Goal: Check status: Check status

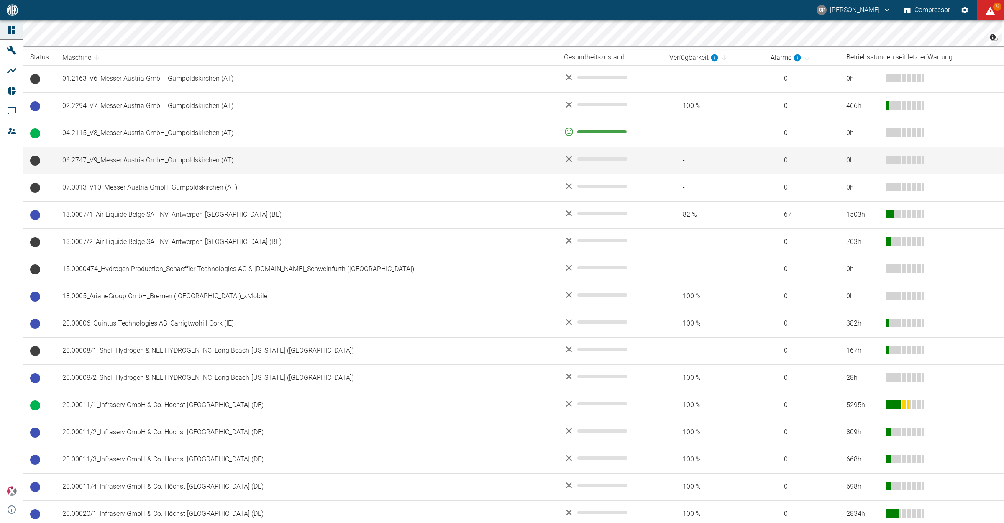
scroll to position [157, 0]
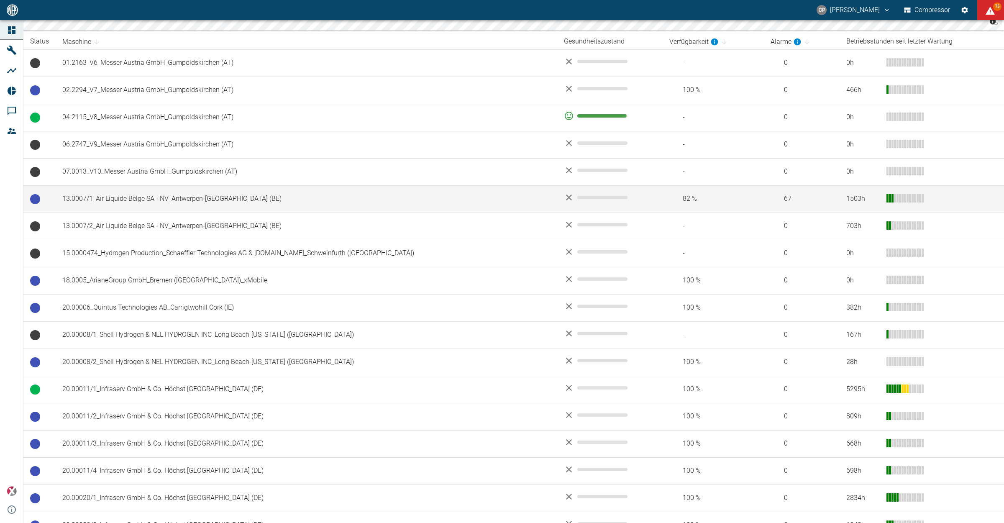
click at [143, 202] on td "13.0007/1_Air Liquide Belge SA - NV_Antwerpen-[GEOGRAPHIC_DATA] (BE)" at bounding box center [307, 198] width 502 height 27
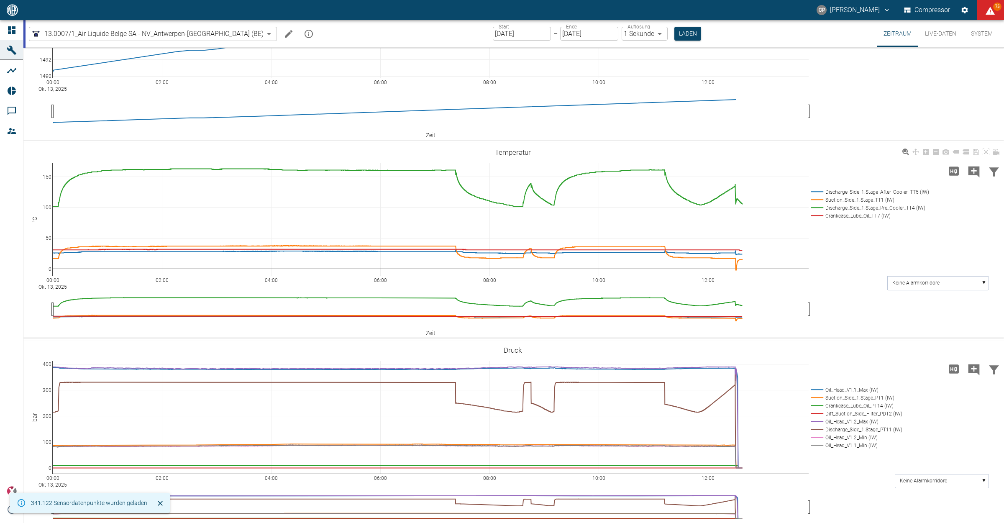
scroll to position [105, 0]
click at [674, 36] on button "Laden" at bounding box center [687, 34] width 27 height 14
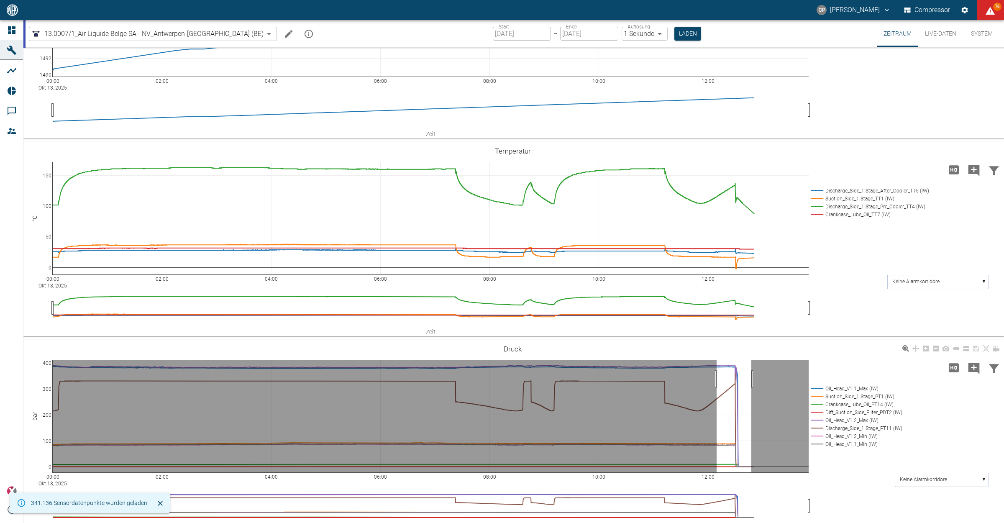
drag, startPoint x: 717, startPoint y: 379, endPoint x: 752, endPoint y: 382, distance: 35.7
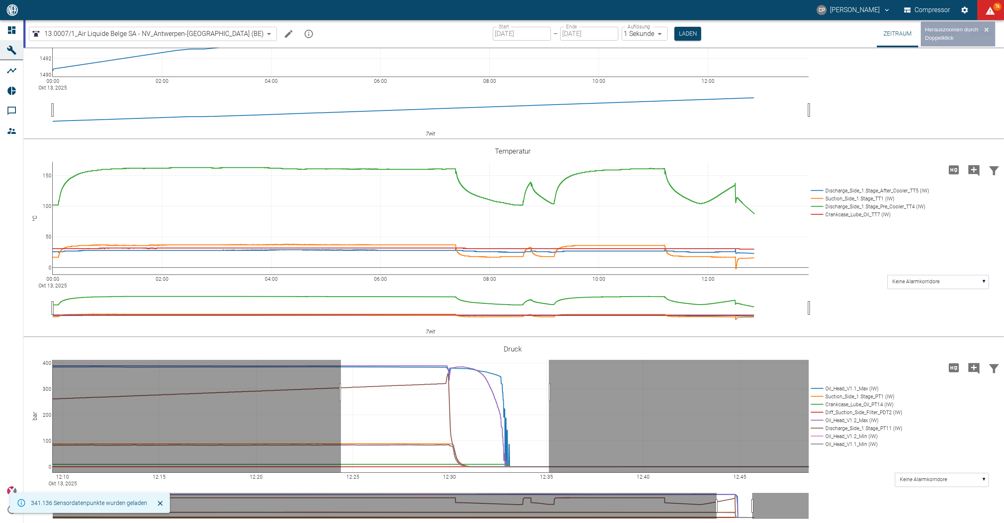
drag, startPoint x: 341, startPoint y: 392, endPoint x: 549, endPoint y: 400, distance: 208.1
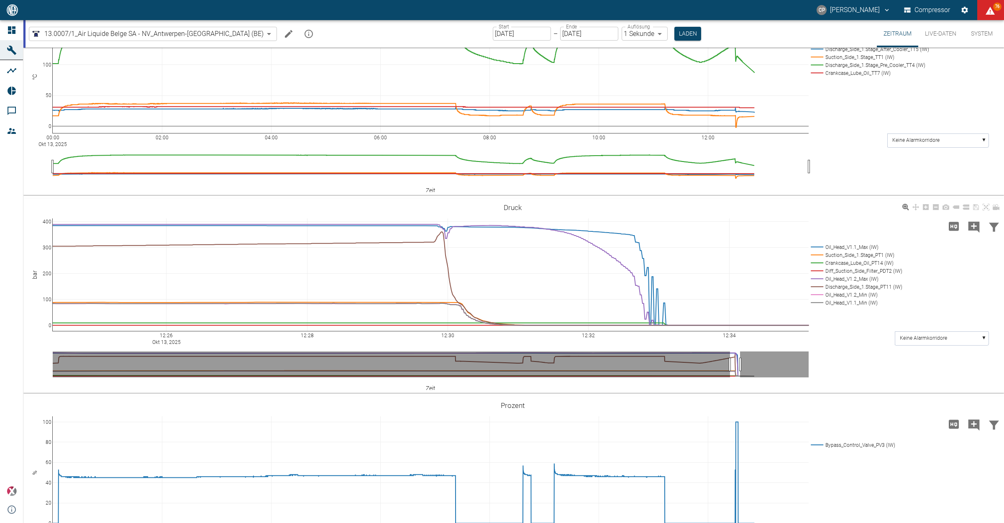
scroll to position [314, 0]
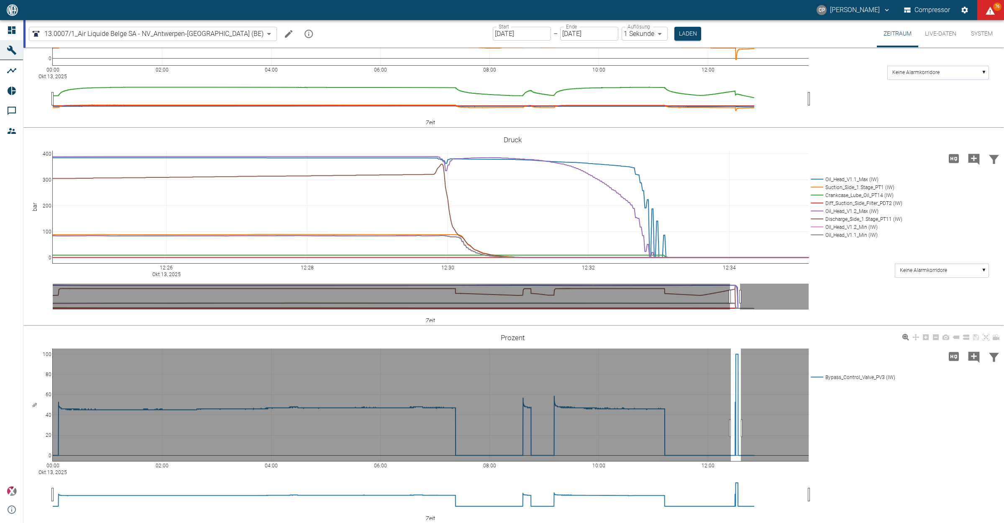
drag, startPoint x: 731, startPoint y: 428, endPoint x: 743, endPoint y: 428, distance: 12.1
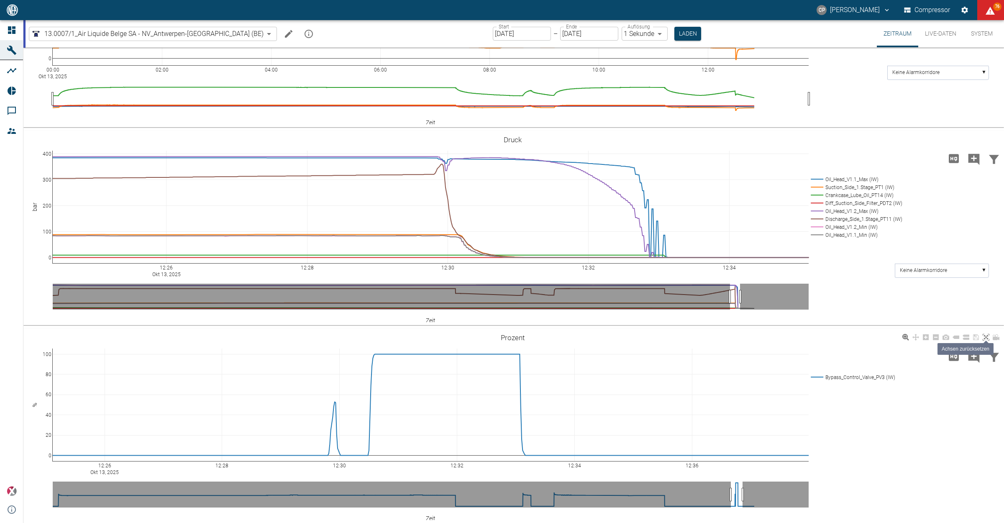
click at [986, 338] on icon at bounding box center [986, 337] width 7 height 7
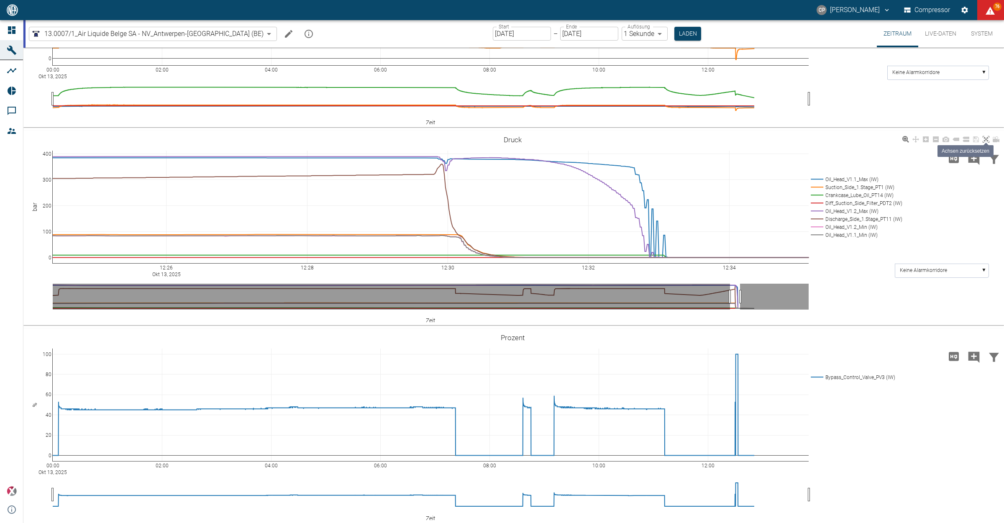
click at [984, 141] on icon at bounding box center [986, 139] width 7 height 7
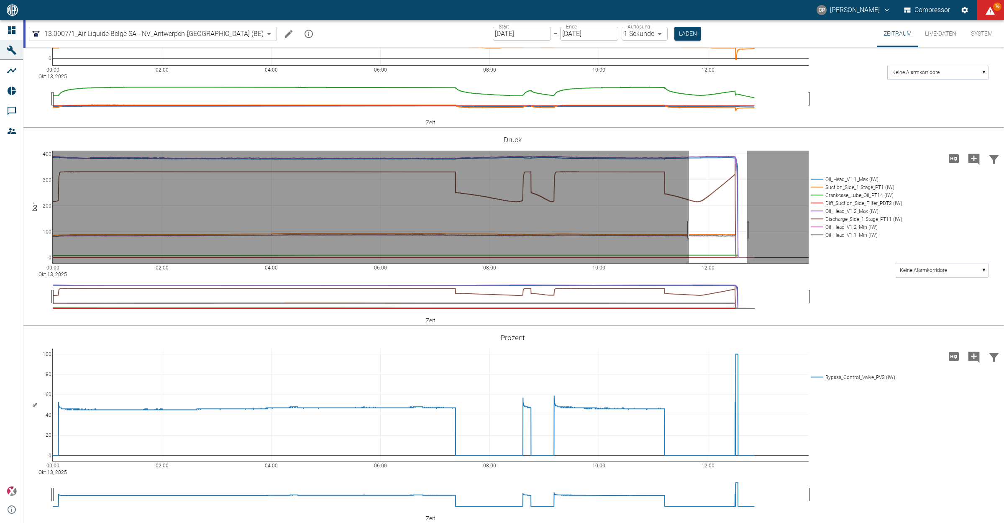
drag, startPoint x: 689, startPoint y: 229, endPoint x: 747, endPoint y: 224, distance: 58.4
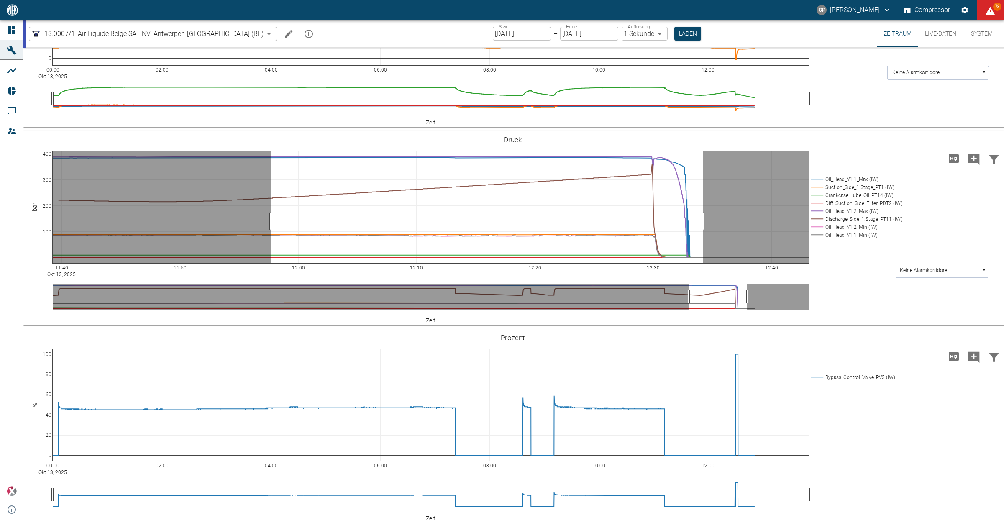
drag, startPoint x: 271, startPoint y: 221, endPoint x: 703, endPoint y: 225, distance: 431.7
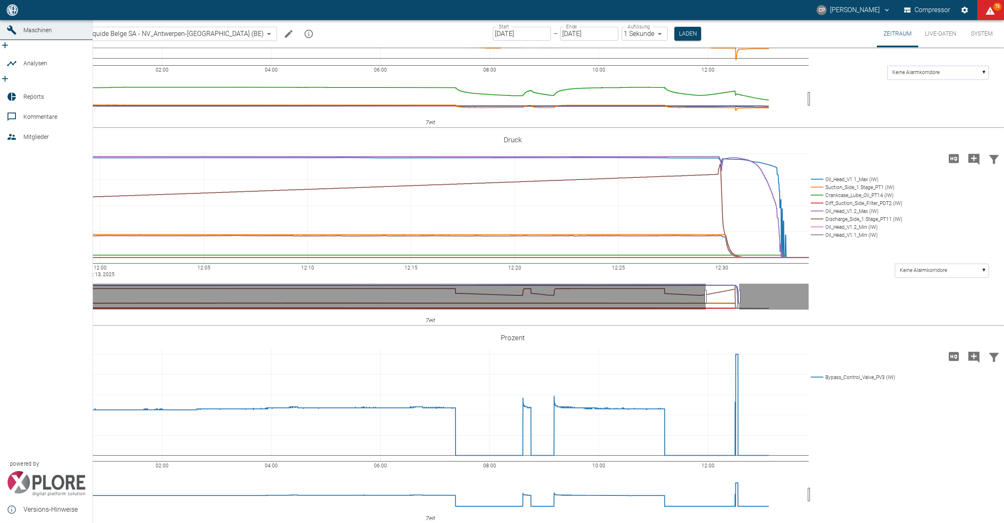
click at [12, 15] on icon at bounding box center [12, 10] width 10 height 10
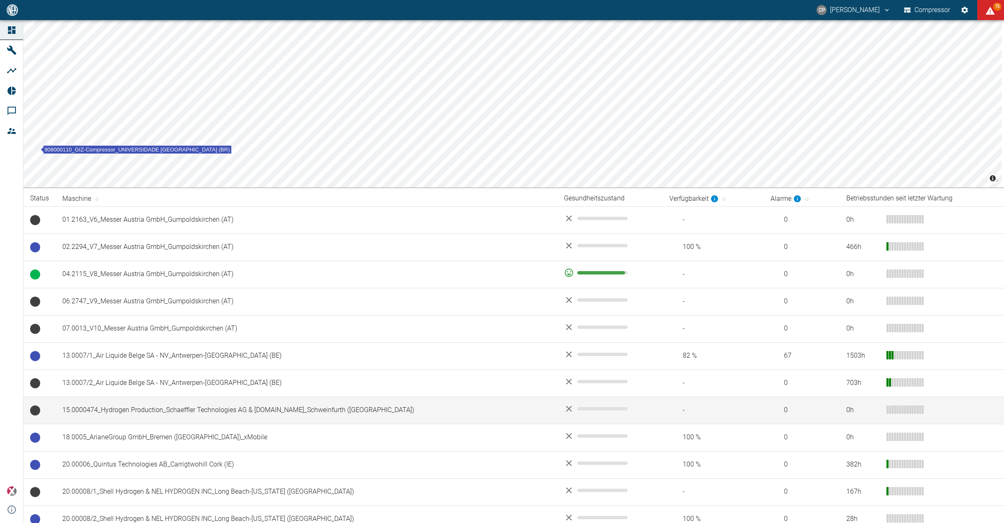
scroll to position [366, 0]
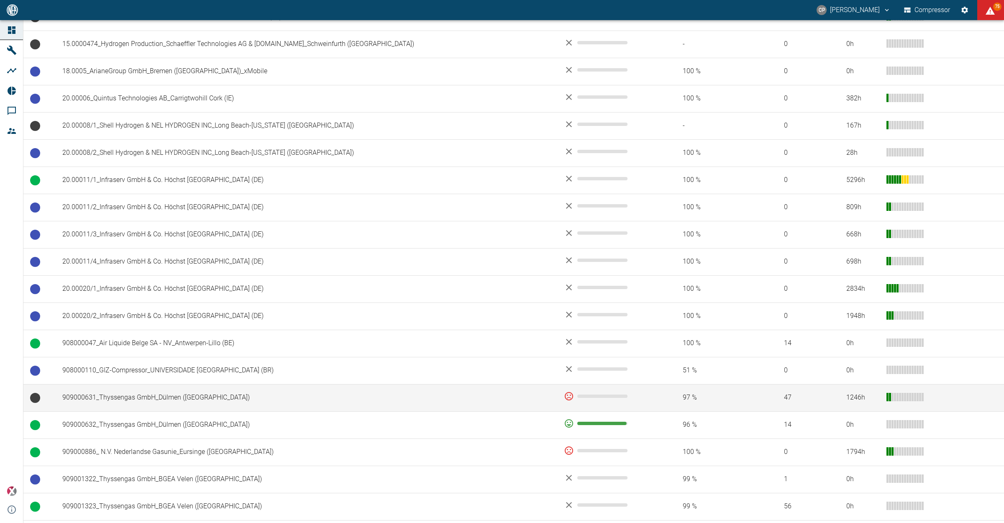
click at [119, 402] on td "909000631_Thyssengas GmbH_Dülmen ([GEOGRAPHIC_DATA])" at bounding box center [307, 397] width 502 height 27
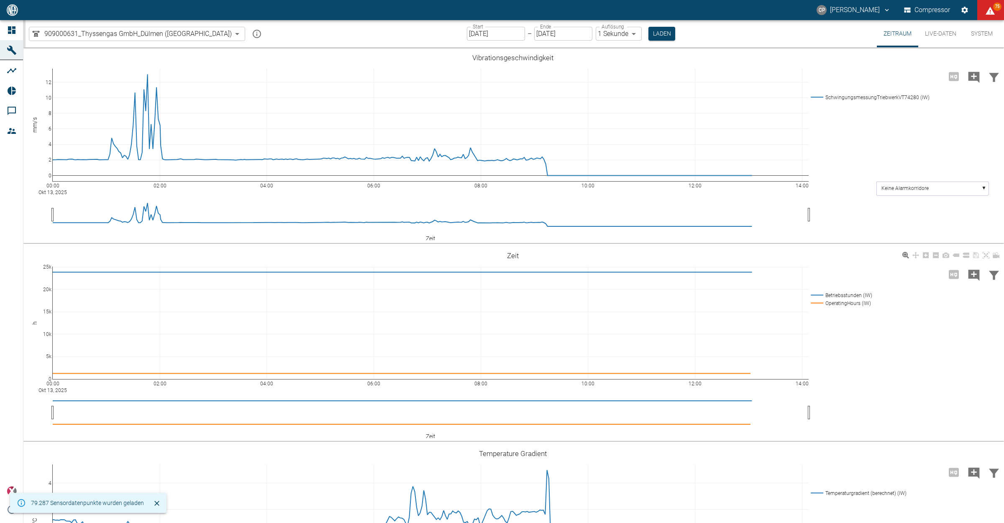
click at [648, 36] on button "Laden" at bounding box center [661, 34] width 27 height 14
type input "1sec"
